Goal: Information Seeking & Learning: Learn about a topic

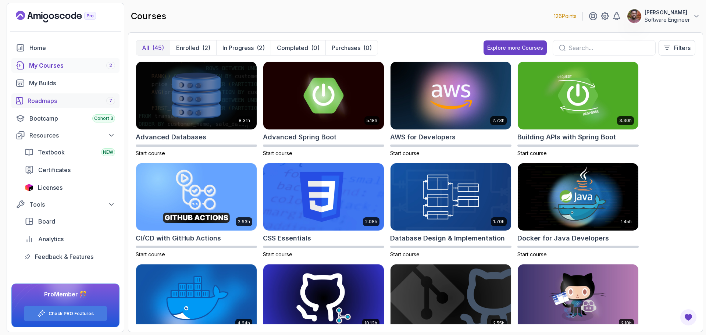
click at [44, 101] on div "Roadmaps 7" at bounding box center [72, 100] width 88 height 9
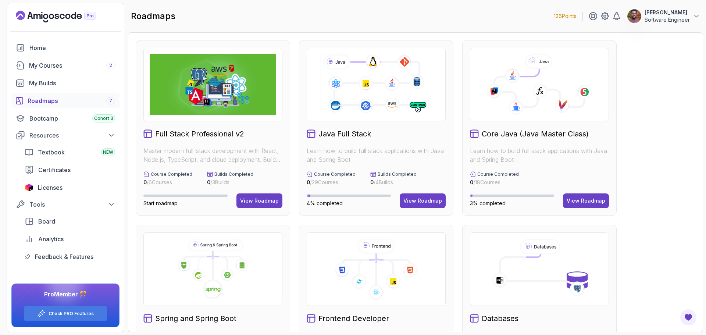
click at [275, 37] on div "Full Stack Professional v2 Master modern full-stack development with React, Nod…" at bounding box center [415, 182] width 575 height 300
click at [53, 16] on icon "Landing page" at bounding box center [51, 16] width 5 height 5
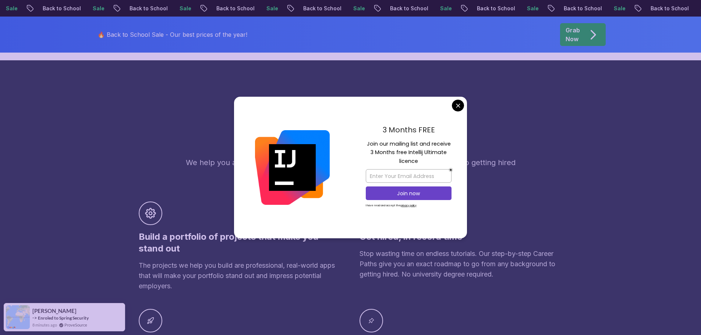
scroll to position [384, 0]
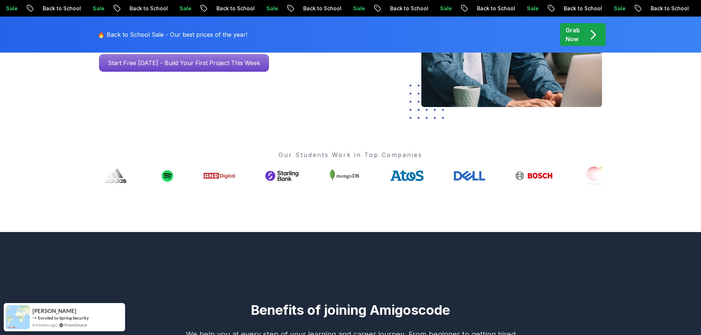
scroll to position [0, 0]
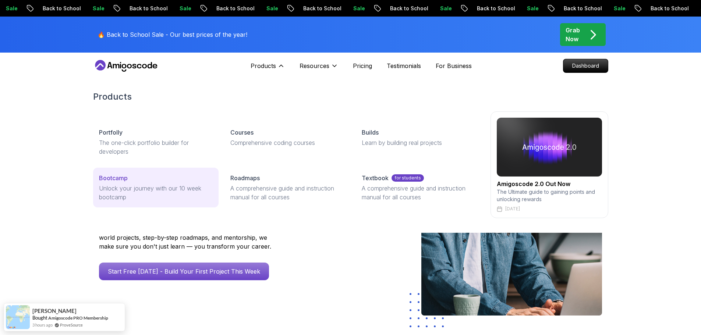
click at [159, 187] on p "Unlock your journey with our 10 week bootcamp" at bounding box center [156, 193] width 114 height 18
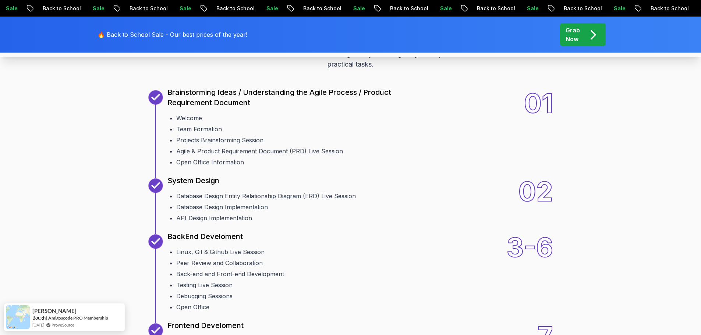
click at [61, 198] on div "10 Weeks Curriculum Discover a detailed curriculum that guides you through key …" at bounding box center [350, 332] width 701 height 722
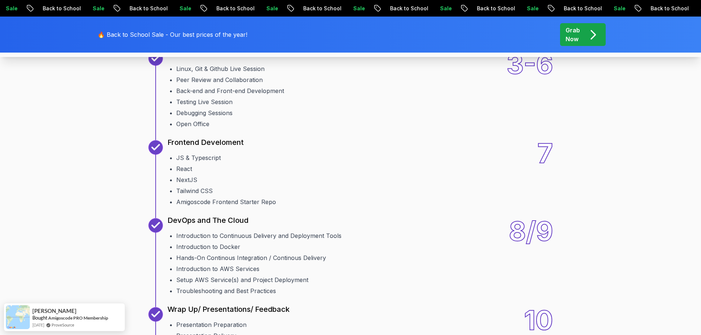
scroll to position [1110, 0]
click at [71, 197] on div "10 Weeks Curriculum Discover a detailed curriculum that guides you through key …" at bounding box center [350, 148] width 701 height 722
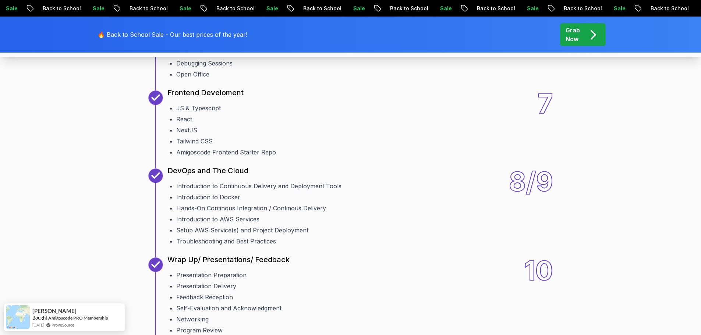
click at [92, 200] on div "10 Weeks Curriculum Discover a detailed curriculum that guides you through key …" at bounding box center [350, 99] width 701 height 722
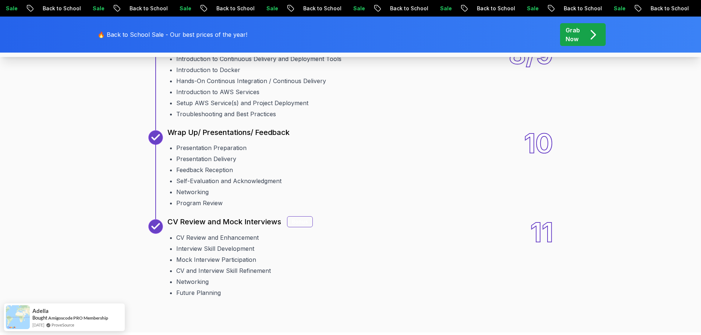
scroll to position [1286, 0]
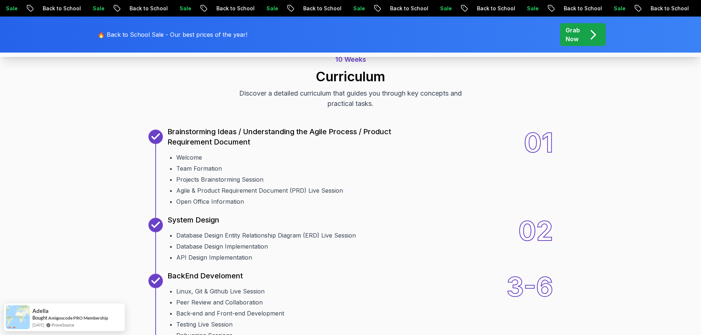
scroll to position [824, 0]
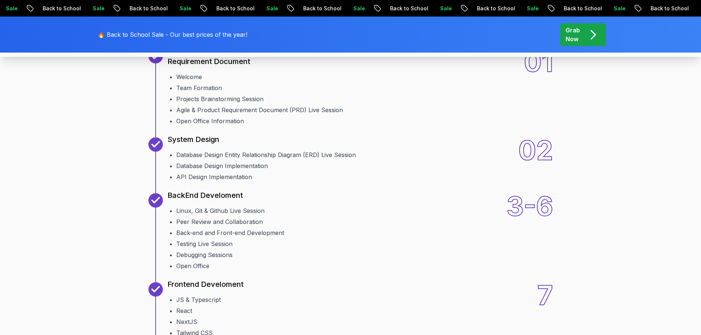
scroll to position [967, 0]
click at [121, 196] on div "10 Weeks Curriculum Discover a detailed curriculum that guides you through key …" at bounding box center [350, 290] width 515 height 651
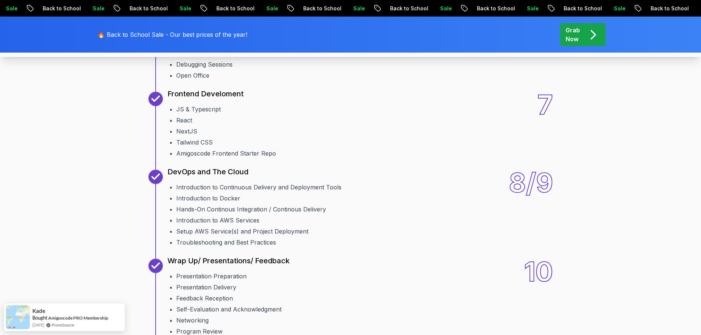
scroll to position [1159, 0]
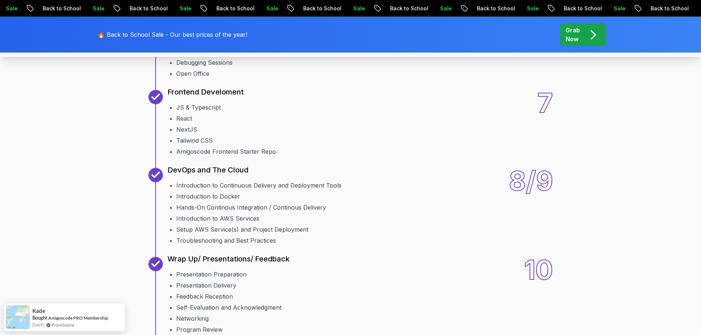
click at [122, 248] on div "10 Weeks Curriculum Discover a detailed curriculum that guides you through key …" at bounding box center [350, 98] width 515 height 651
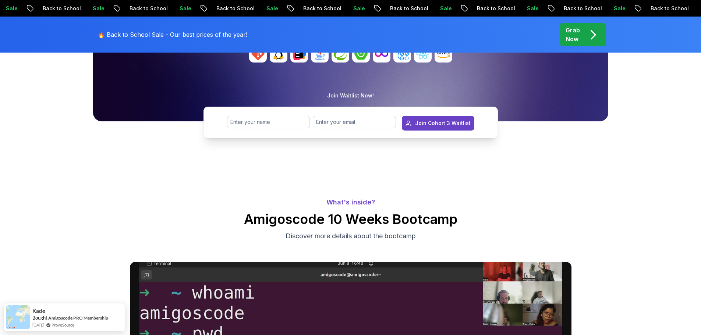
scroll to position [0, 0]
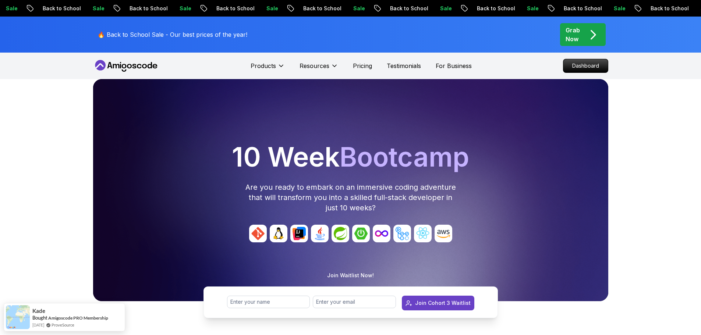
click at [643, 80] on div "10 Week Bootcamp Are you ready to embark on an immersive coding adventure that …" at bounding box center [350, 213] width 701 height 269
